Goal: Information Seeking & Learning: Learn about a topic

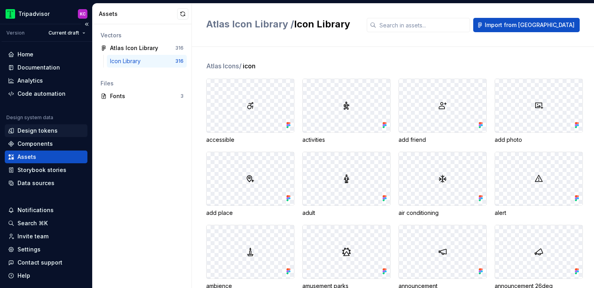
click at [46, 127] on div "Design tokens" at bounding box center [37, 131] width 40 height 8
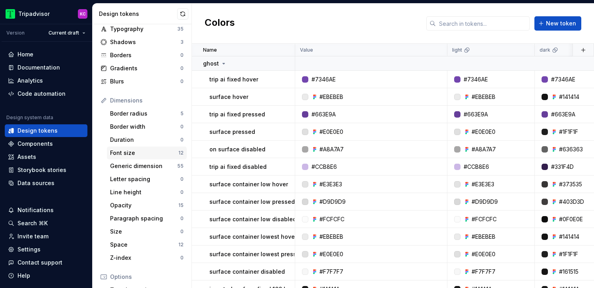
scroll to position [37, 0]
click at [130, 165] on div "Generic dimension" at bounding box center [143, 165] width 67 height 8
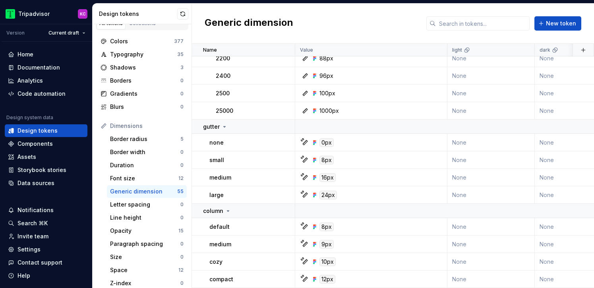
scroll to position [7, 0]
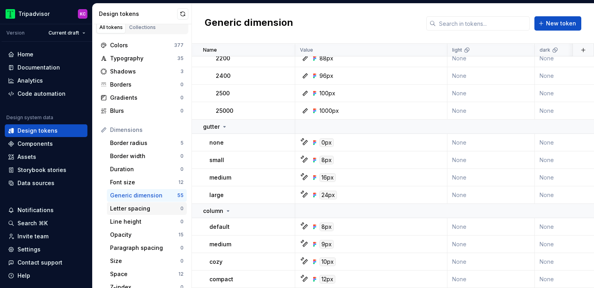
click at [134, 212] on div "Letter spacing" at bounding box center [145, 209] width 70 height 8
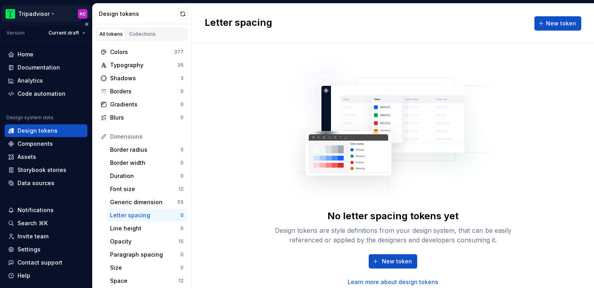
click at [36, 15] on html "Tripadvisor KC Version Current draft Home Documentation Analytics Code automati…" at bounding box center [297, 144] width 594 height 288
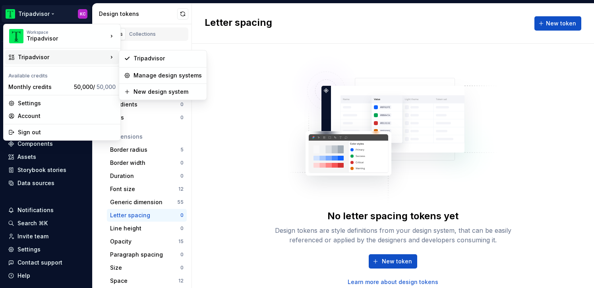
click at [220, 31] on html "Tripadvisor KC Version Current draft Home Documentation Analytics Code automati…" at bounding box center [297, 144] width 594 height 288
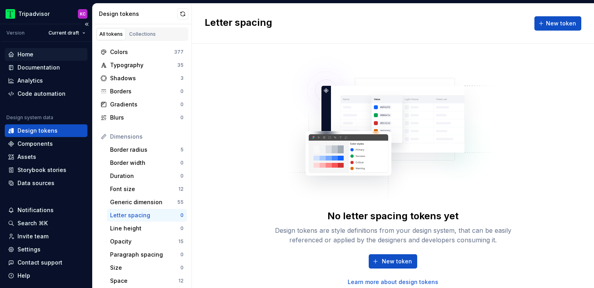
click at [27, 56] on div "Home" at bounding box center [25, 55] width 16 height 8
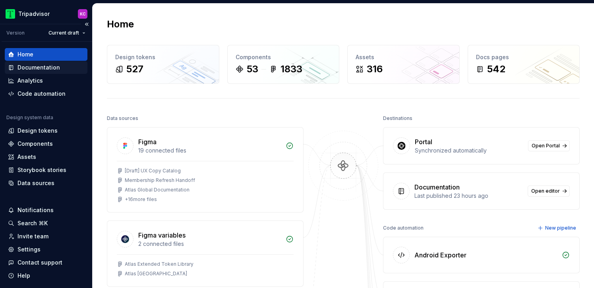
click at [48, 72] on div "Documentation" at bounding box center [46, 67] width 83 height 13
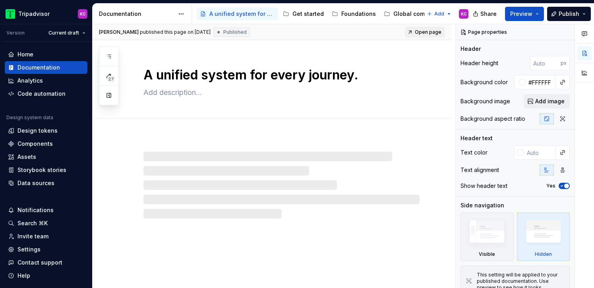
click at [435, 32] on span "Open page" at bounding box center [428, 32] width 27 height 6
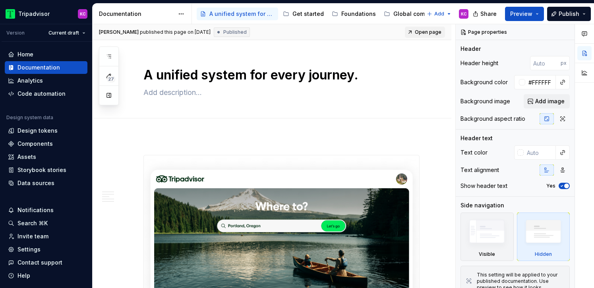
click at [434, 31] on span "Open page" at bounding box center [428, 32] width 27 height 6
type textarea "*"
